Goal: Transaction & Acquisition: Book appointment/travel/reservation

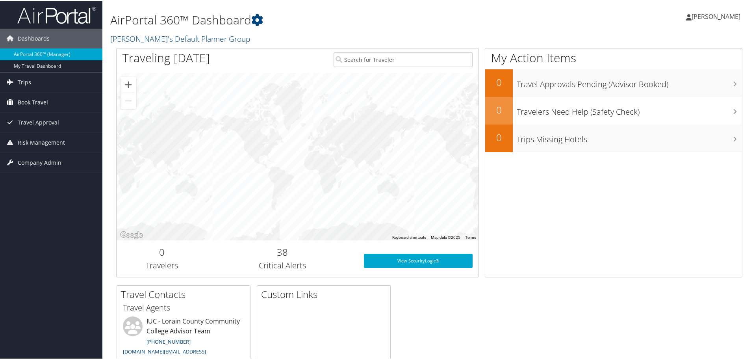
click at [33, 103] on span "Book Travel" at bounding box center [33, 102] width 30 height 20
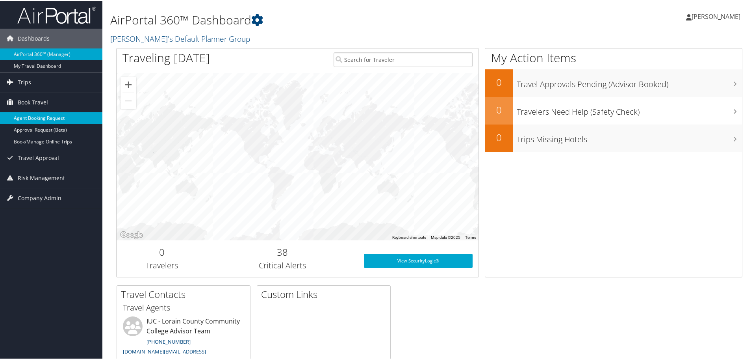
click at [42, 119] on link "Agent Booking Request" at bounding box center [51, 117] width 102 height 12
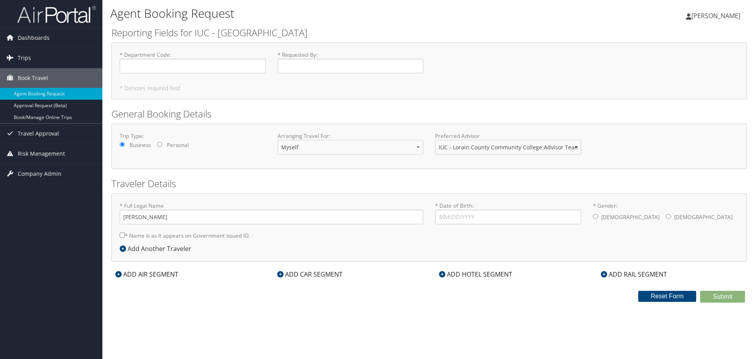
select select "[DOMAIN_NAME][EMAIL_ADDRESS][DOMAIN_NAME]"
click at [160, 65] on input "* Department Code : Required" at bounding box center [193, 66] width 146 height 15
type input "22217202"
click at [302, 63] on input "* Requested By : Required" at bounding box center [351, 66] width 146 height 15
type input "[PERSON_NAME]"
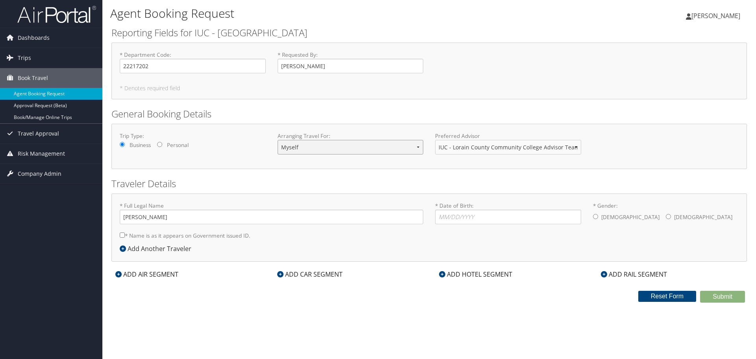
click at [349, 149] on select "Myself Another Traveler Guest Traveler" at bounding box center [351, 147] width 146 height 15
select select "another"
click at [278, 140] on select "Myself Another Traveler Guest Traveler" at bounding box center [351, 147] width 146 height 15
click at [171, 218] on input "* Full Legal Name" at bounding box center [272, 217] width 304 height 15
type input "Korrine M. Anderson"
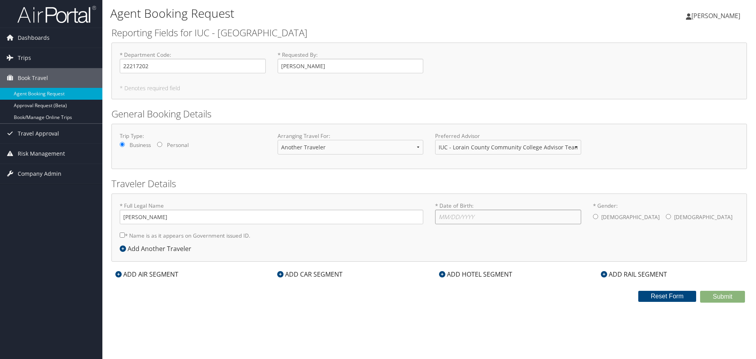
click at [503, 219] on input "* Date of Birth: Invalid Date" at bounding box center [508, 217] width 146 height 15
click at [125, 250] on icon at bounding box center [123, 248] width 6 height 6
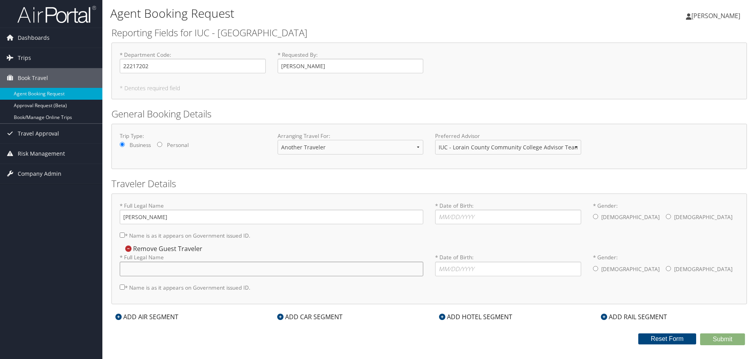
click at [134, 267] on input "* Full Legal Name" at bounding box center [272, 269] width 304 height 15
type input "Shauna"
click at [465, 213] on input "* Date of Birth: Invalid Date" at bounding box center [508, 217] width 146 height 15
type input "04/10/1987"
click at [620, 219] on div "Male Female" at bounding box center [666, 218] width 146 height 16
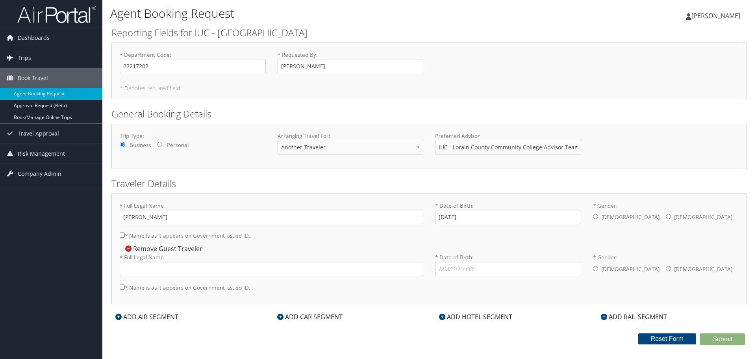
click at [625, 219] on div "Male Female" at bounding box center [666, 218] width 146 height 16
click at [666, 218] on input "* Gender: Male Female" at bounding box center [668, 216] width 5 height 5
radio input "true"
click at [128, 270] on input "* Full Legal Name" at bounding box center [272, 269] width 304 height 15
click at [162, 269] on input "* Full Legal Name" at bounding box center [272, 269] width 304 height 15
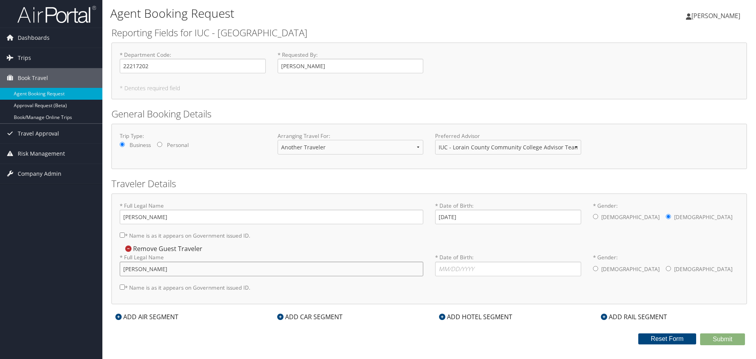
type input "Shauna M. Lunato-Harper"
click at [480, 274] on input "* Date of Birth: Invalid Date" at bounding box center [508, 269] width 146 height 15
type input "02/06/1975"
click at [150, 319] on div "ADD AIR SEGMENT" at bounding box center [146, 316] width 71 height 9
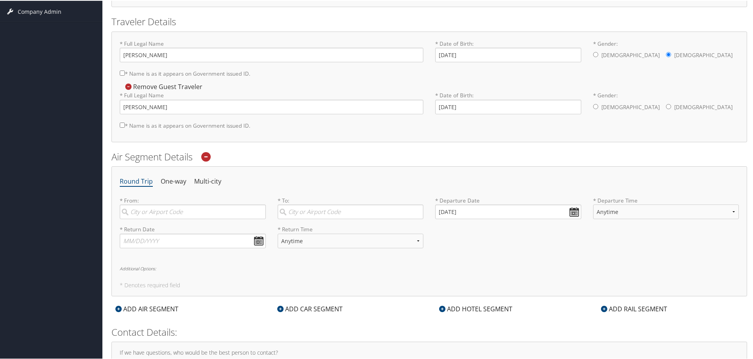
scroll to position [150, 0]
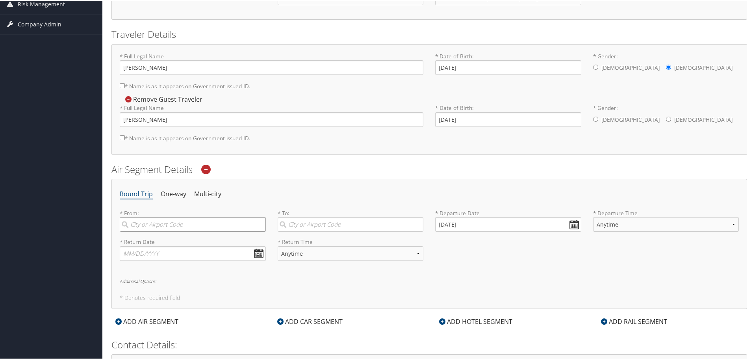
click at [163, 227] on input "search" at bounding box center [193, 223] width 146 height 15
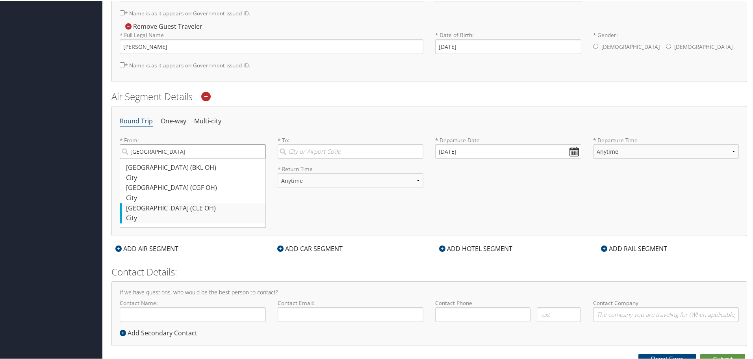
scroll to position [229, 0]
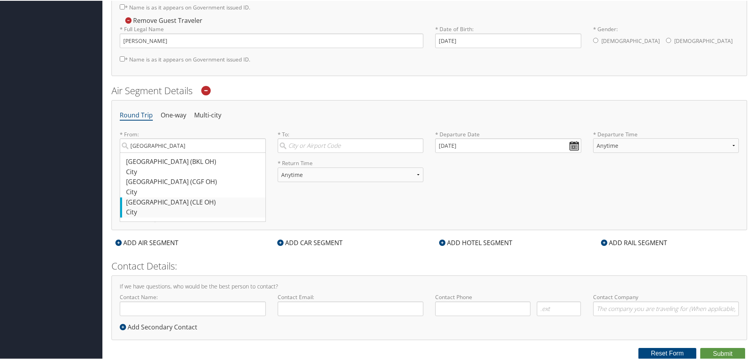
click at [177, 202] on div "Cleveland (CLE OH)" at bounding box center [193, 202] width 135 height 10
click at [177, 152] on input "Cleveland" at bounding box center [193, 144] width 146 height 15
type input "Cleveland (CLE OH)"
click at [353, 147] on input "search" at bounding box center [351, 144] width 146 height 15
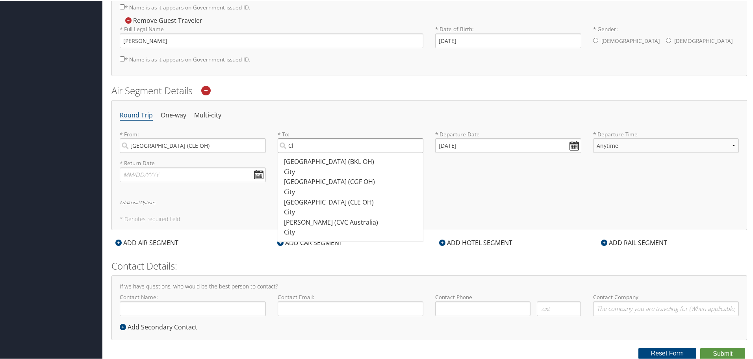
type input "C"
click at [352, 181] on div "Louisville (LOU KY)" at bounding box center [351, 186] width 135 height 20
click at [352, 152] on input "Louisville" at bounding box center [351, 144] width 146 height 15
type input "Louisville (LOU KY)"
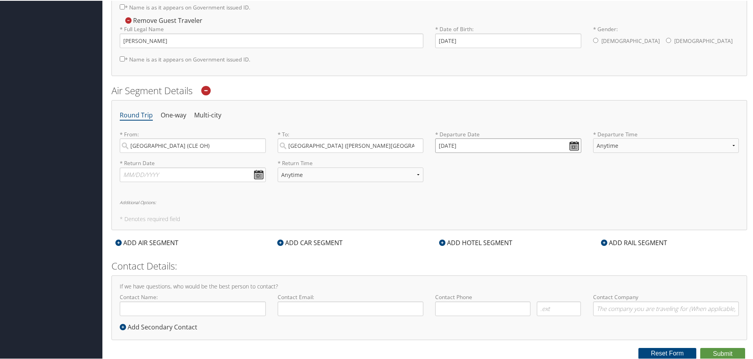
click at [572, 144] on input "09/11/2025" at bounding box center [508, 144] width 146 height 15
click at [518, 163] on th at bounding box center [513, 163] width 11 height 11
click at [493, 200] on td "6" at bounding box center [490, 197] width 11 height 11
type input "11/06/2025"
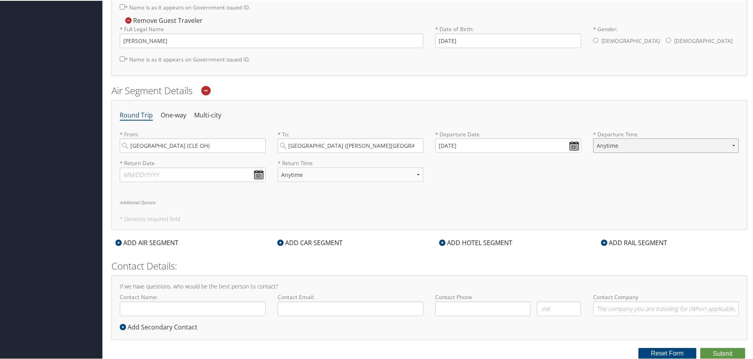
click at [600, 144] on select "Anytime Early Morning (5AM-7AM) Morning (7AM-12PM) Afternoon (12PM-5PM) Evening…" at bounding box center [666, 144] width 146 height 15
select select "10:00 AM"
click at [593, 137] on select "Anytime Early Morning (5AM-7AM) Morning (7AM-12PM) Afternoon (12PM-5PM) Evening…" at bounding box center [666, 144] width 146 height 15
click at [254, 175] on input "text" at bounding box center [193, 174] width 146 height 15
click at [201, 189] on th at bounding box center [199, 192] width 11 height 11
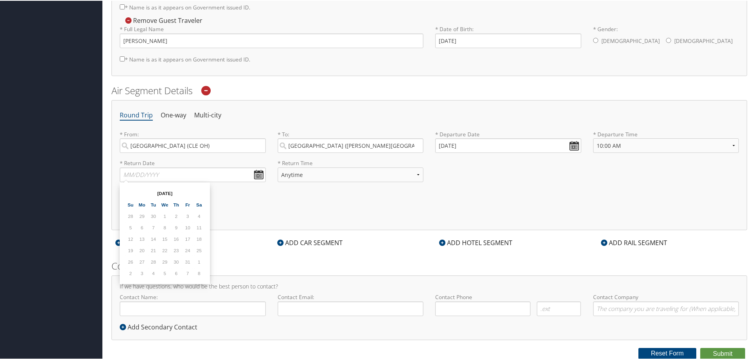
click at [201, 189] on th at bounding box center [199, 192] width 11 height 11
click at [196, 228] on td "8" at bounding box center [199, 226] width 11 height 11
type input "11/08/2025"
click at [365, 173] on select "Anytime Early Morning (5AM-7AM) Morning (7AM-12PM) Afternoon (12PM-5PM) Evening…" at bounding box center [351, 174] width 146 height 15
select select "5:00 PM"
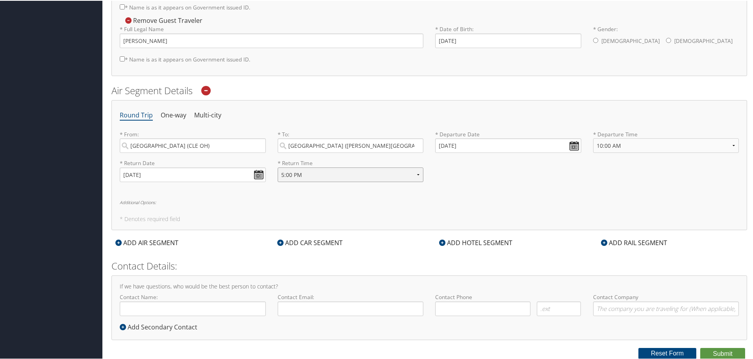
click at [278, 167] on select "Anytime Early Morning (5AM-7AM) Morning (7AM-12PM) Afternoon (12PM-5PM) Evening…" at bounding box center [351, 174] width 146 height 15
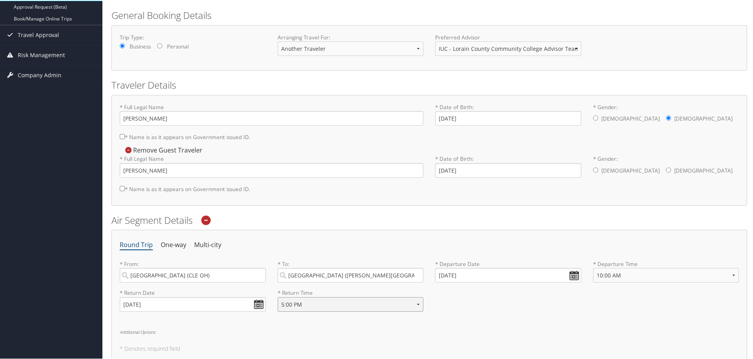
scroll to position [118, 0]
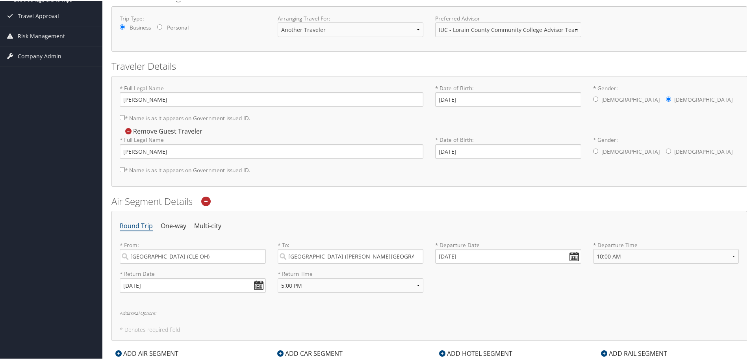
click at [122, 165] on label "* Name is as it appears on Government issued ID." at bounding box center [185, 169] width 131 height 15
click at [122, 166] on input "* Name is as it appears on Government issued ID." at bounding box center [122, 168] width 5 height 5
checkbox input "true"
click at [123, 119] on input "* Name is as it appears on Government issued ID." at bounding box center [122, 116] width 5 height 5
checkbox input "true"
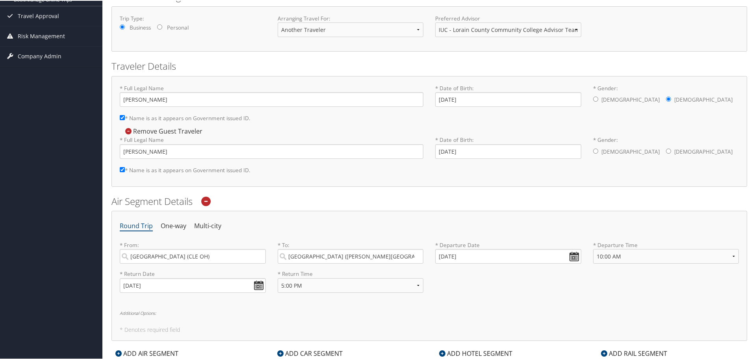
scroll to position [229, 0]
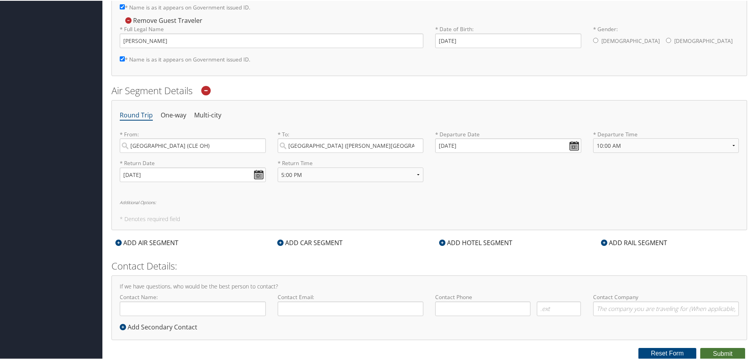
click at [718, 353] on button "Submit" at bounding box center [722, 353] width 45 height 12
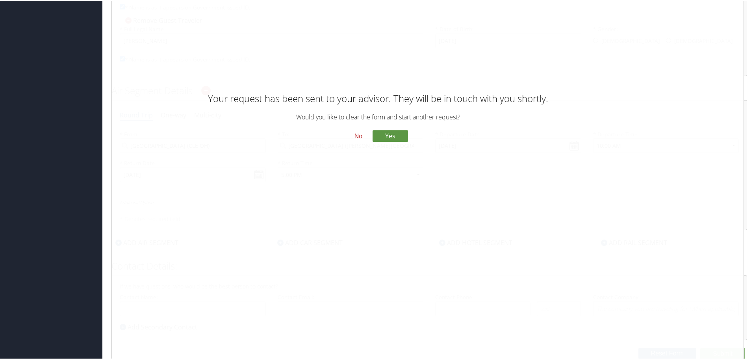
click at [360, 133] on button "No" at bounding box center [358, 135] width 20 height 13
